Goal: Navigation & Orientation: Find specific page/section

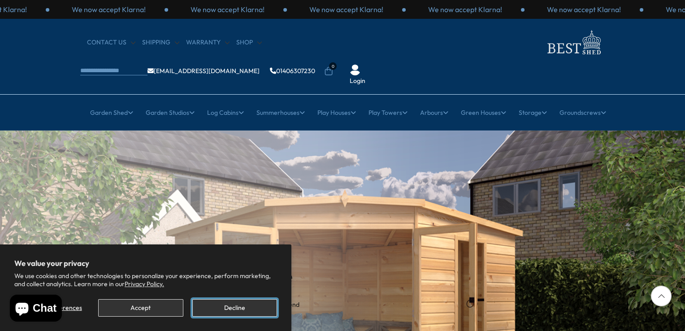
drag, startPoint x: 258, startPoint y: 306, endPoint x: 273, endPoint y: 293, distance: 19.1
click at [259, 304] on button "Decline" at bounding box center [234, 307] width 85 height 17
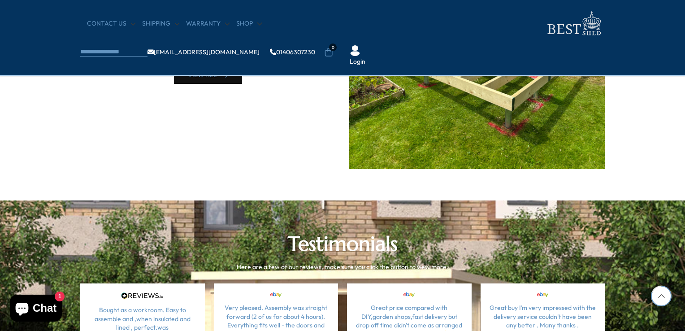
scroll to position [2287, 0]
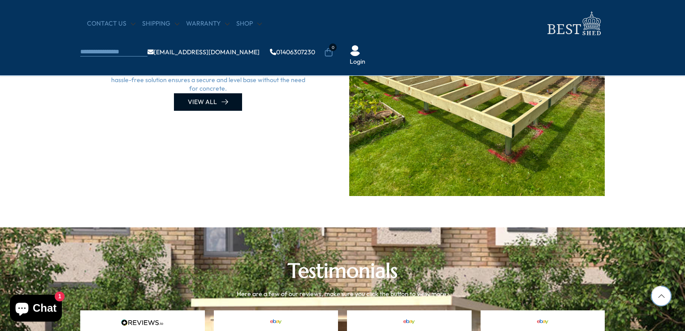
click at [216, 104] on link "VIEW ALL" at bounding box center [208, 101] width 68 height 17
